Goal: Information Seeking & Learning: Learn about a topic

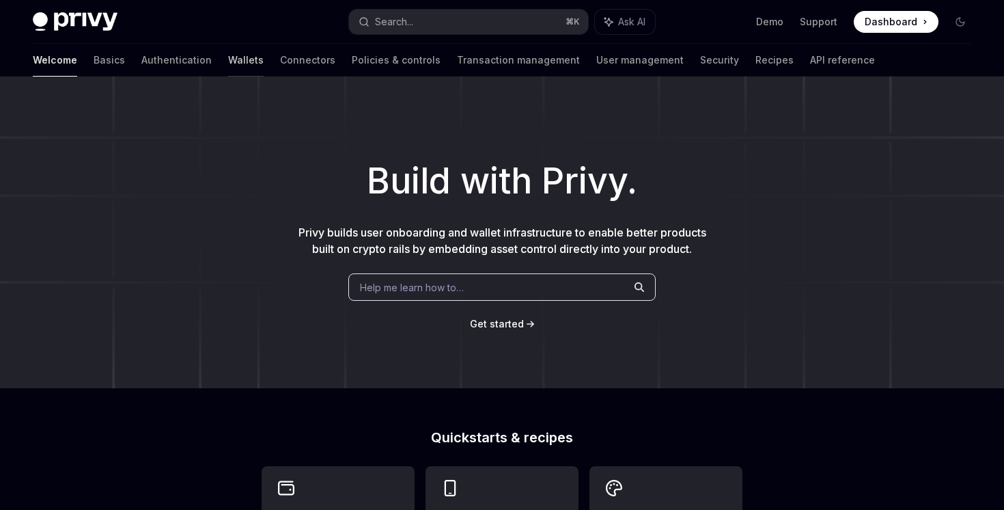
click at [228, 64] on link "Wallets" at bounding box center [246, 60] width 36 height 33
type textarea "*"
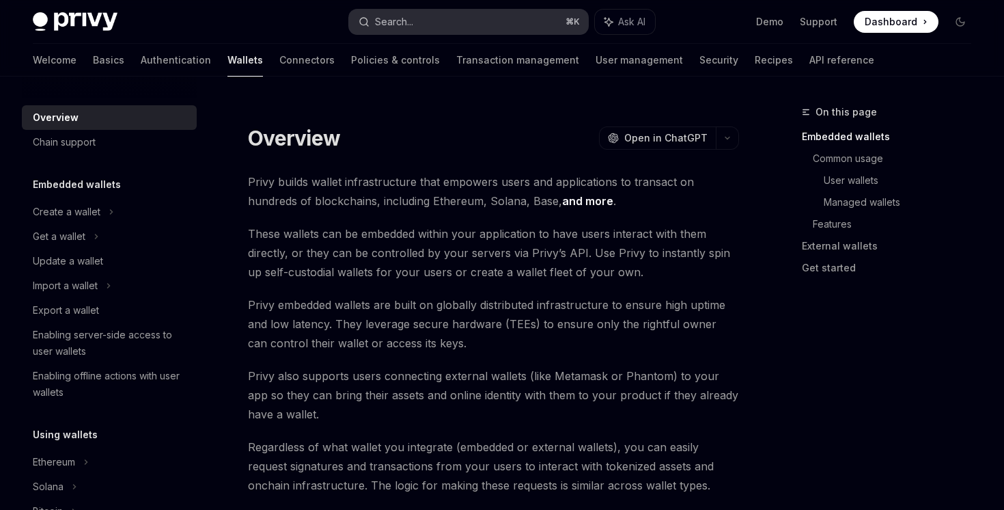
click at [431, 18] on button "Search... ⌘ K" at bounding box center [468, 22] width 238 height 25
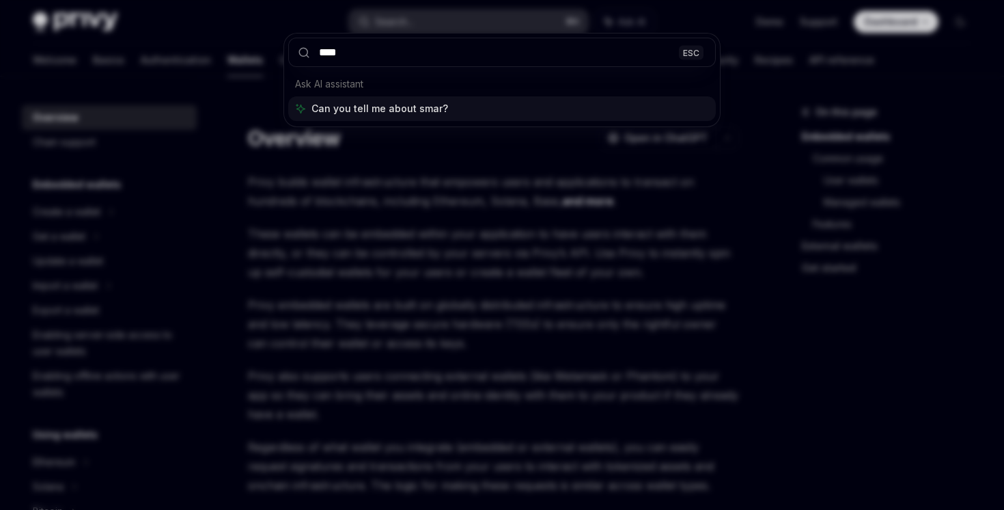
type input "*****"
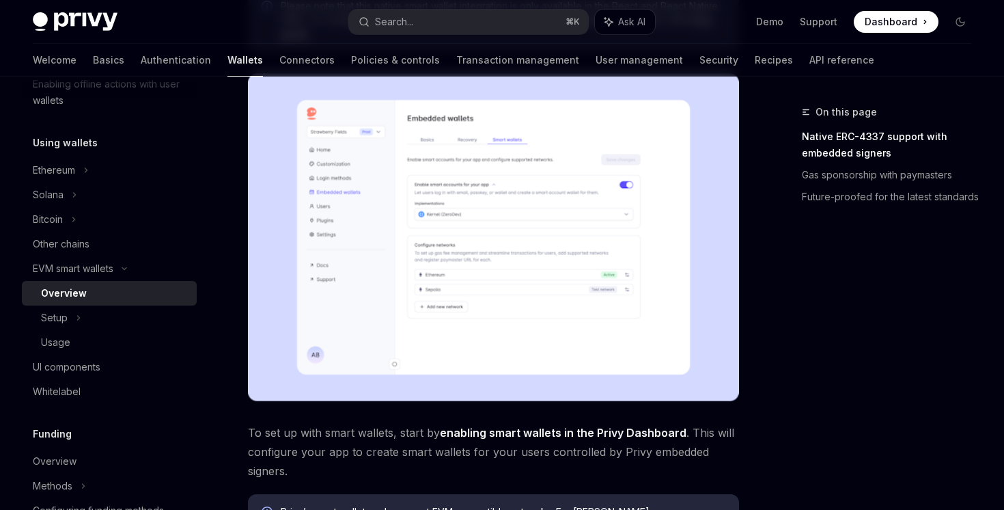
scroll to position [260, 0]
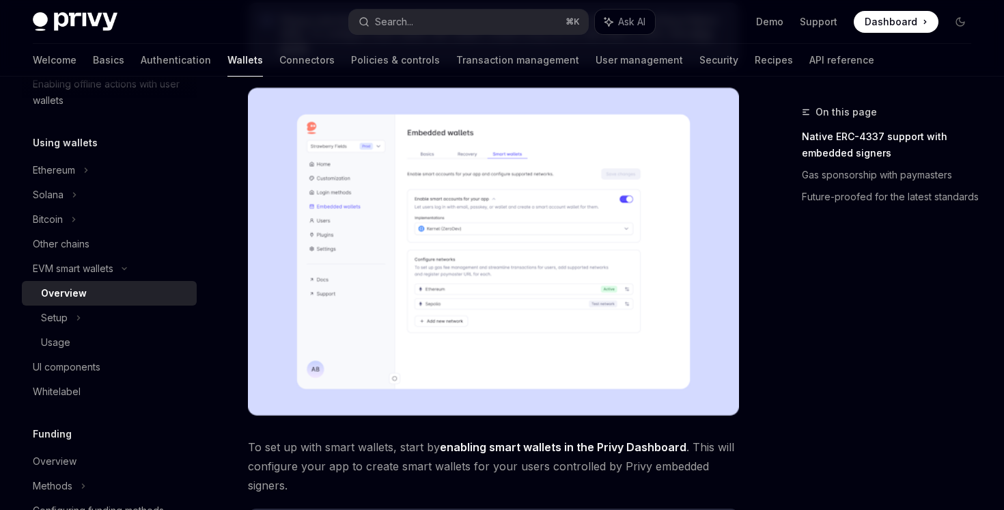
click at [430, 223] on img at bounding box center [493, 251] width 491 height 328
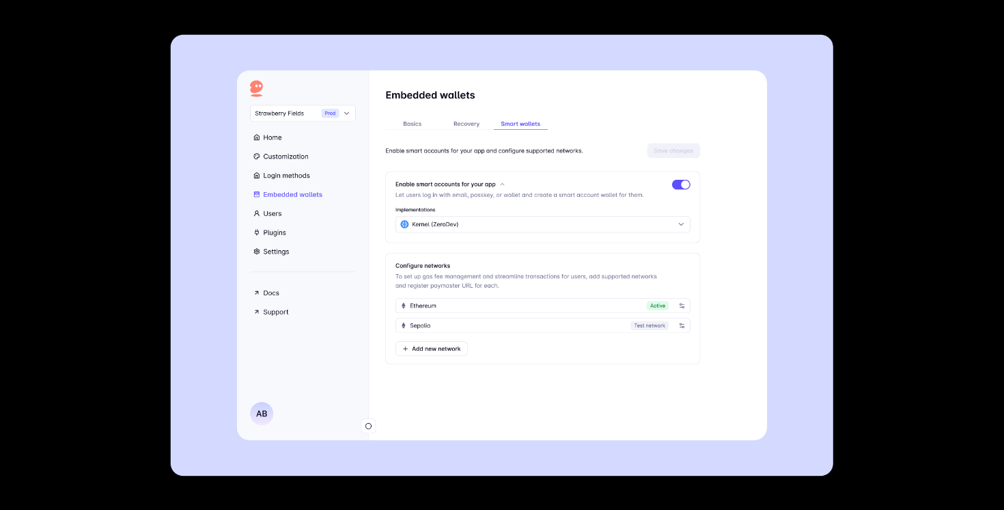
click at [430, 223] on img at bounding box center [502, 254] width 663 height 441
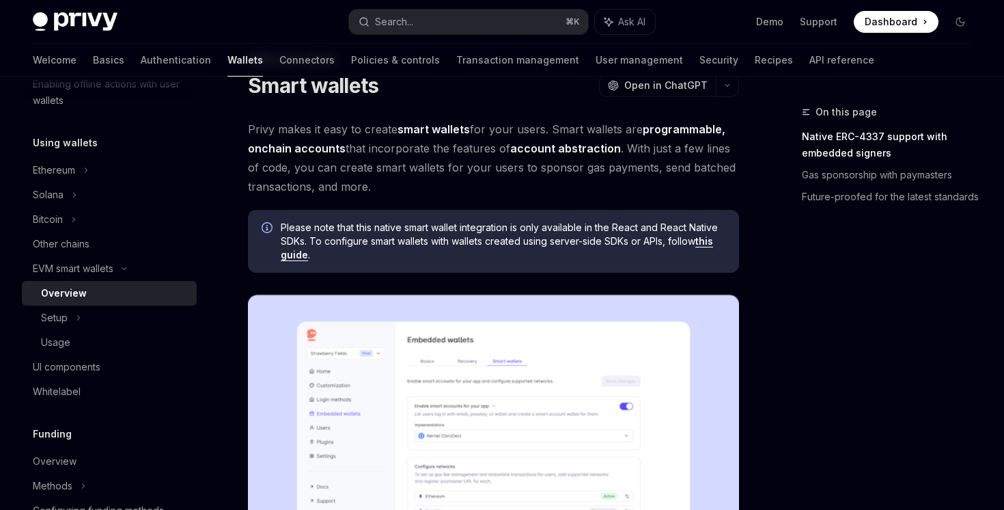
scroll to position [0, 0]
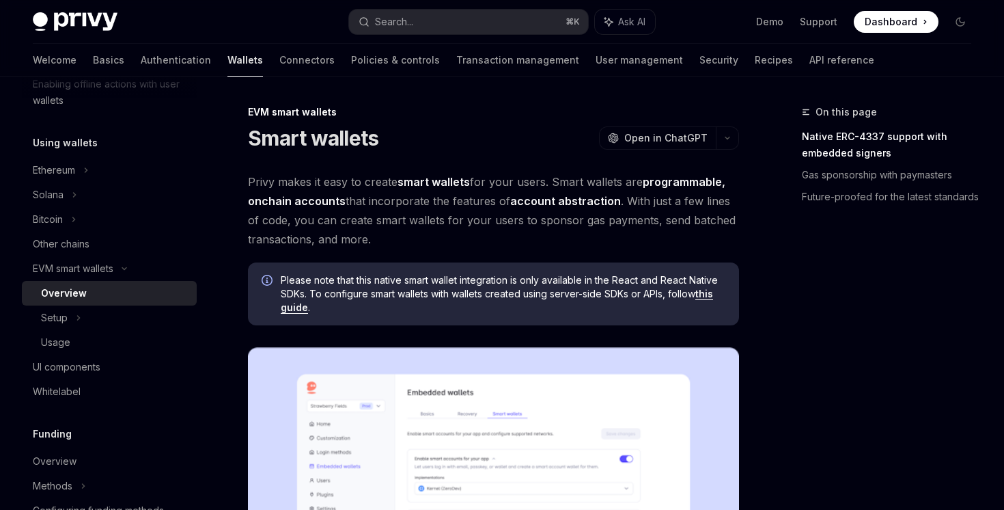
click at [709, 292] on link "this guide" at bounding box center [497, 301] width 432 height 26
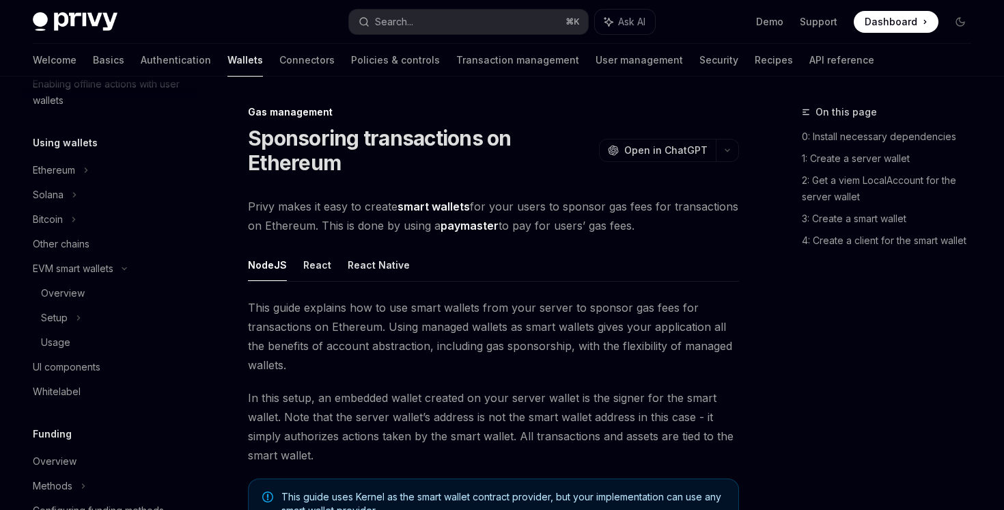
scroll to position [746, 0]
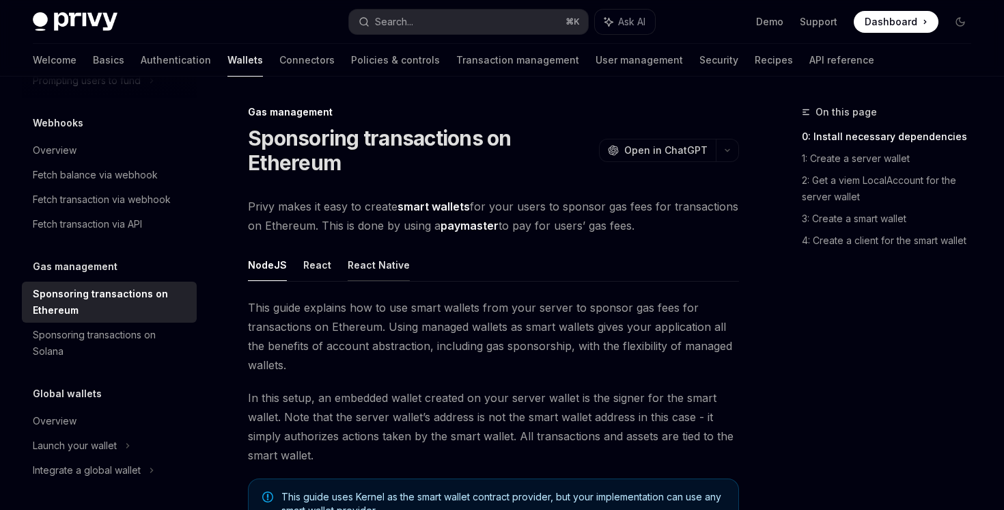
scroll to position [292, 0]
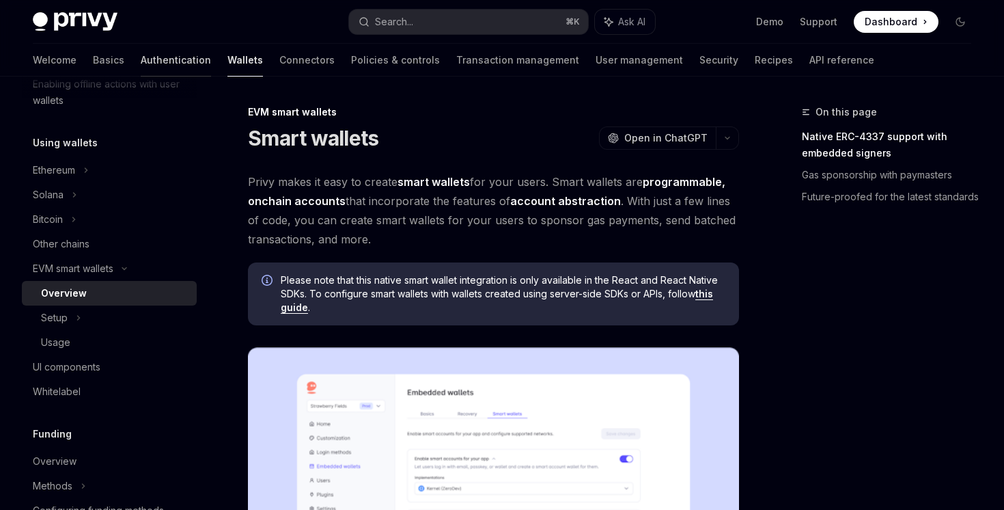
click at [141, 57] on link "Authentication" at bounding box center [176, 60] width 70 height 33
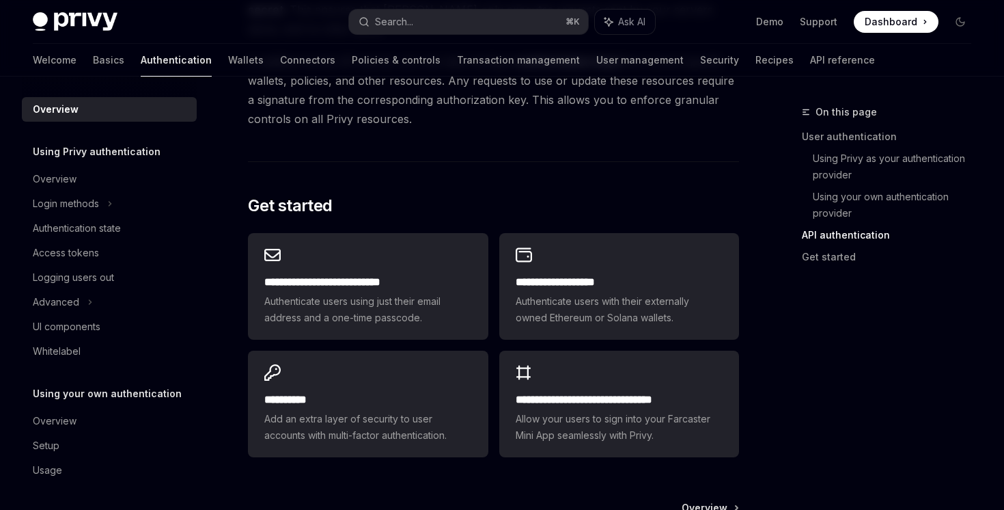
scroll to position [1075, 0]
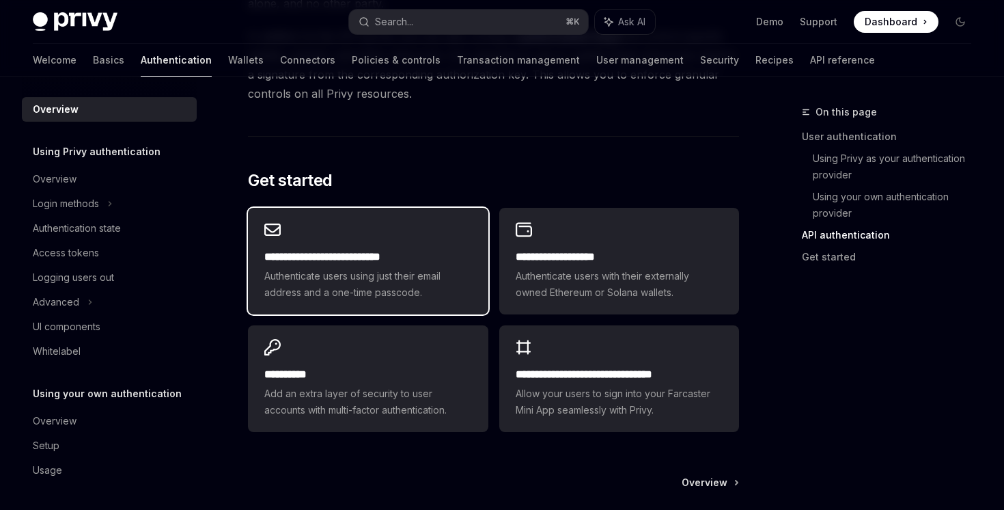
click at [342, 238] on div "**********" at bounding box center [368, 261] width 240 height 107
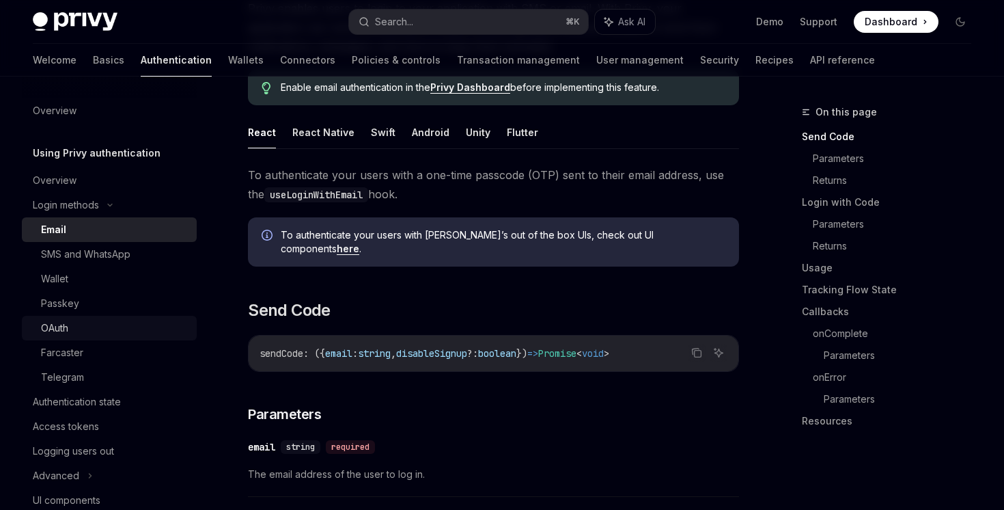
click at [64, 322] on div "OAuth" at bounding box center [54, 328] width 27 height 16
type textarea "*"
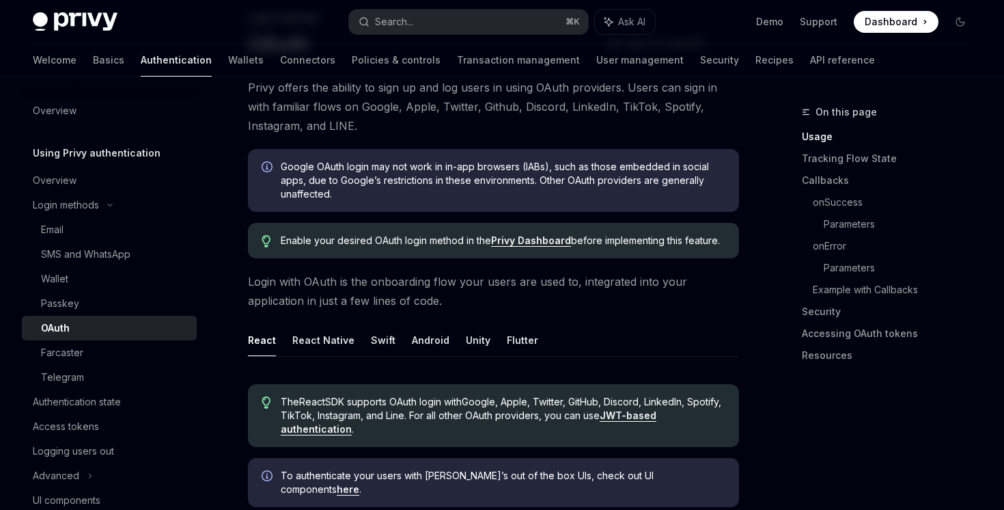
scroll to position [105, 0]
